Goal: Task Accomplishment & Management: Manage account settings

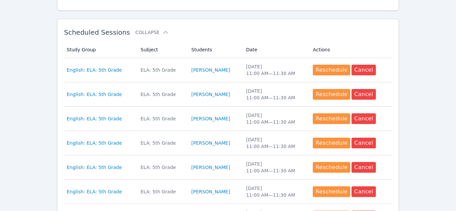
scroll to position [187, 0]
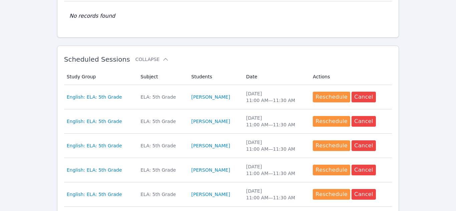
scroll to position [161, 0]
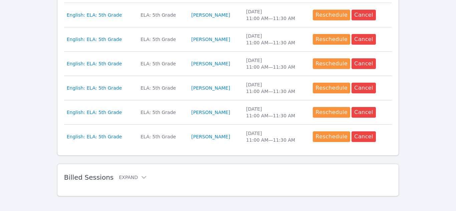
scroll to position [344, 0]
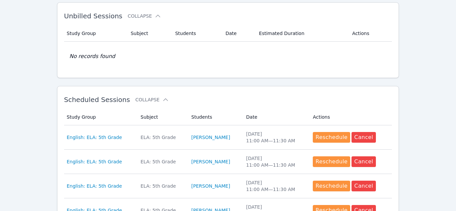
scroll to position [113, 0]
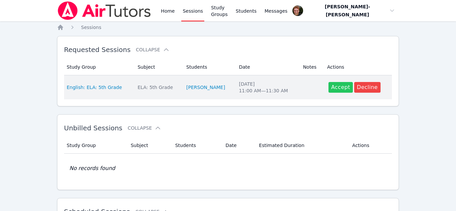
click at [333, 85] on span "Accept" at bounding box center [340, 88] width 19 height 8
click at [341, 86] on span "Accept" at bounding box center [340, 88] width 19 height 8
click at [339, 87] on span "Accept" at bounding box center [340, 88] width 19 height 8
click at [338, 87] on span "Accept" at bounding box center [340, 88] width 19 height 8
click at [339, 88] on span "Accept" at bounding box center [340, 88] width 19 height 8
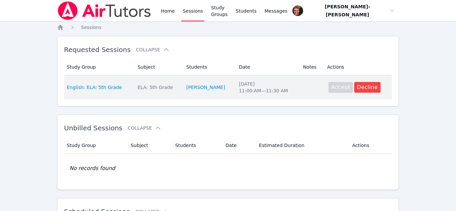
click at [341, 88] on span "Accept" at bounding box center [340, 88] width 19 height 8
click at [338, 87] on span "Accept" at bounding box center [340, 88] width 19 height 8
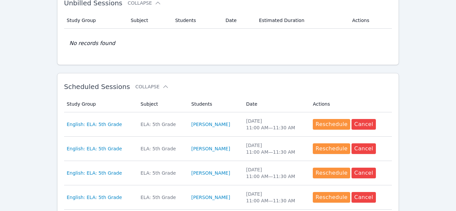
scroll to position [133, 0]
